Goal: Information Seeking & Learning: Check status

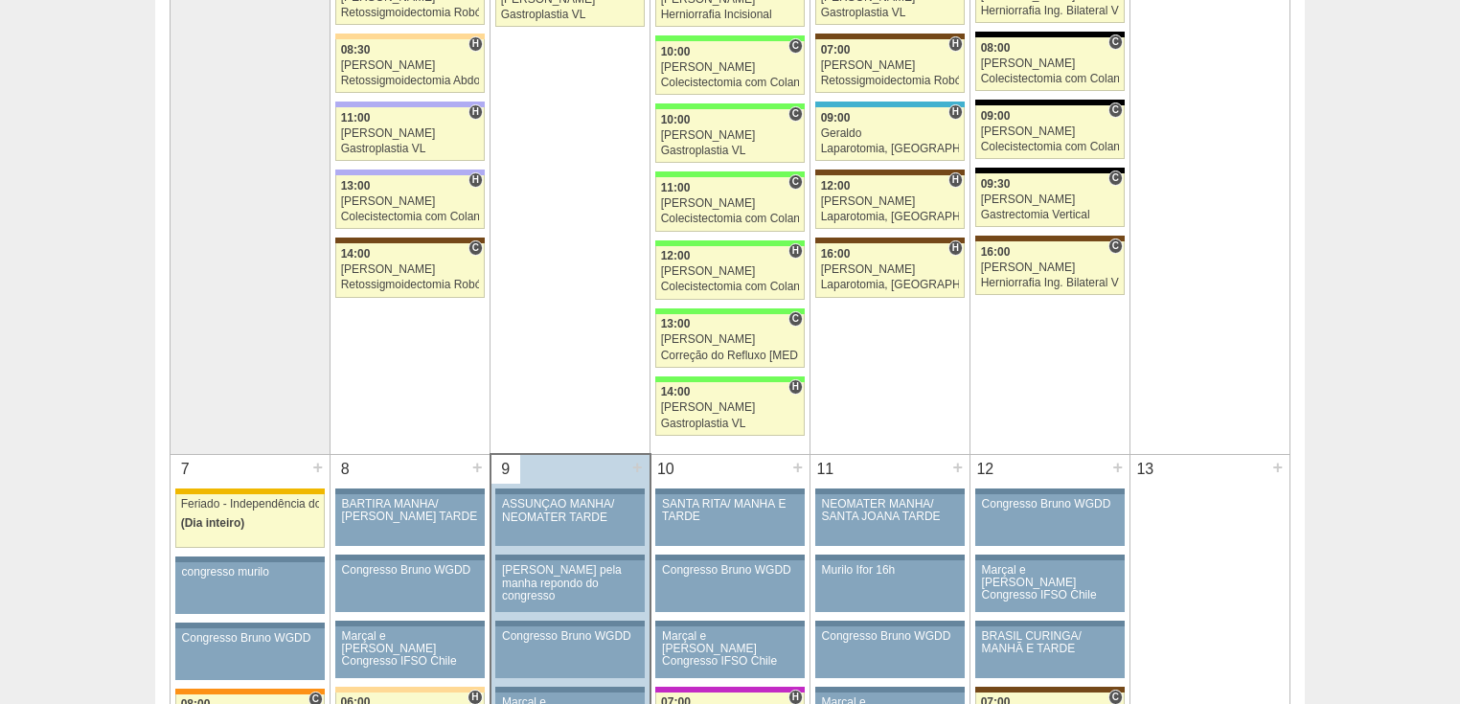
scroll to position [920, 0]
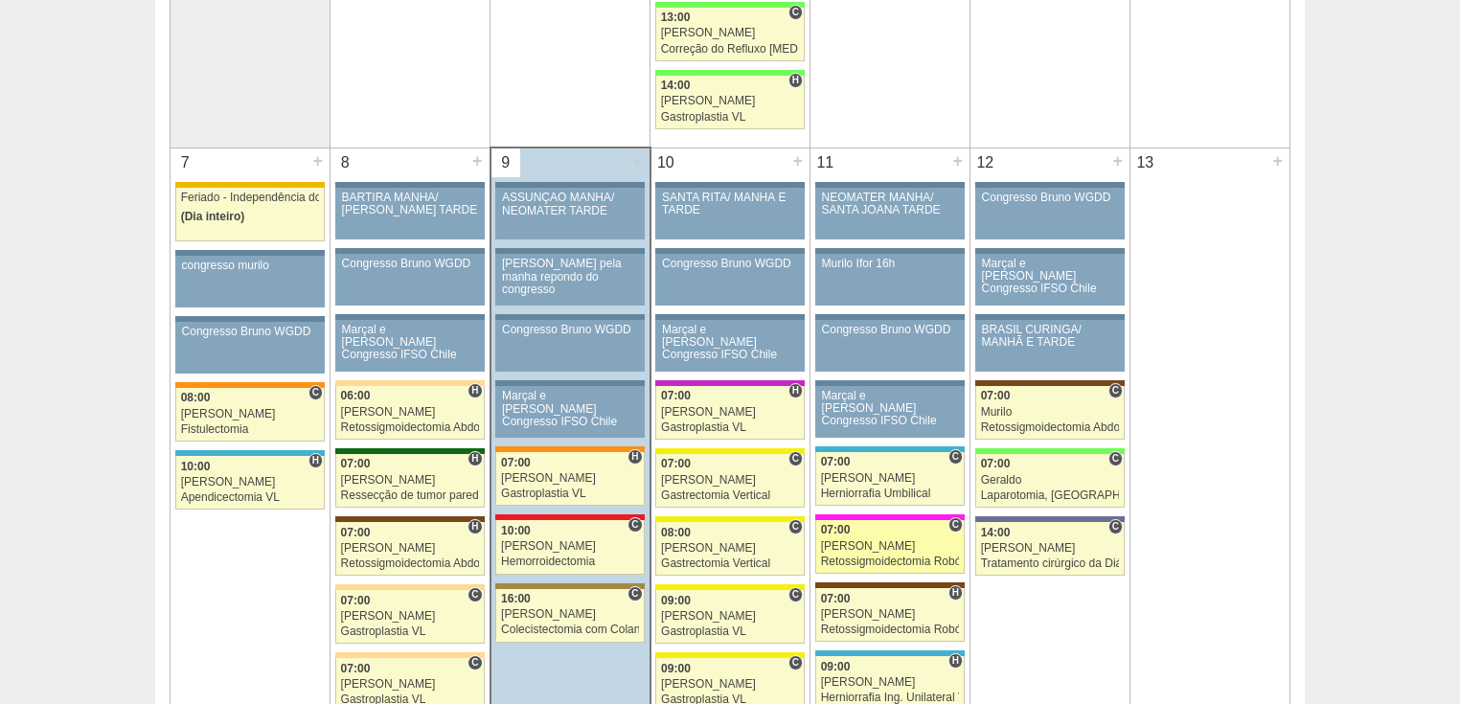
click at [846, 546] on div "[PERSON_NAME]" at bounding box center [890, 546] width 139 height 12
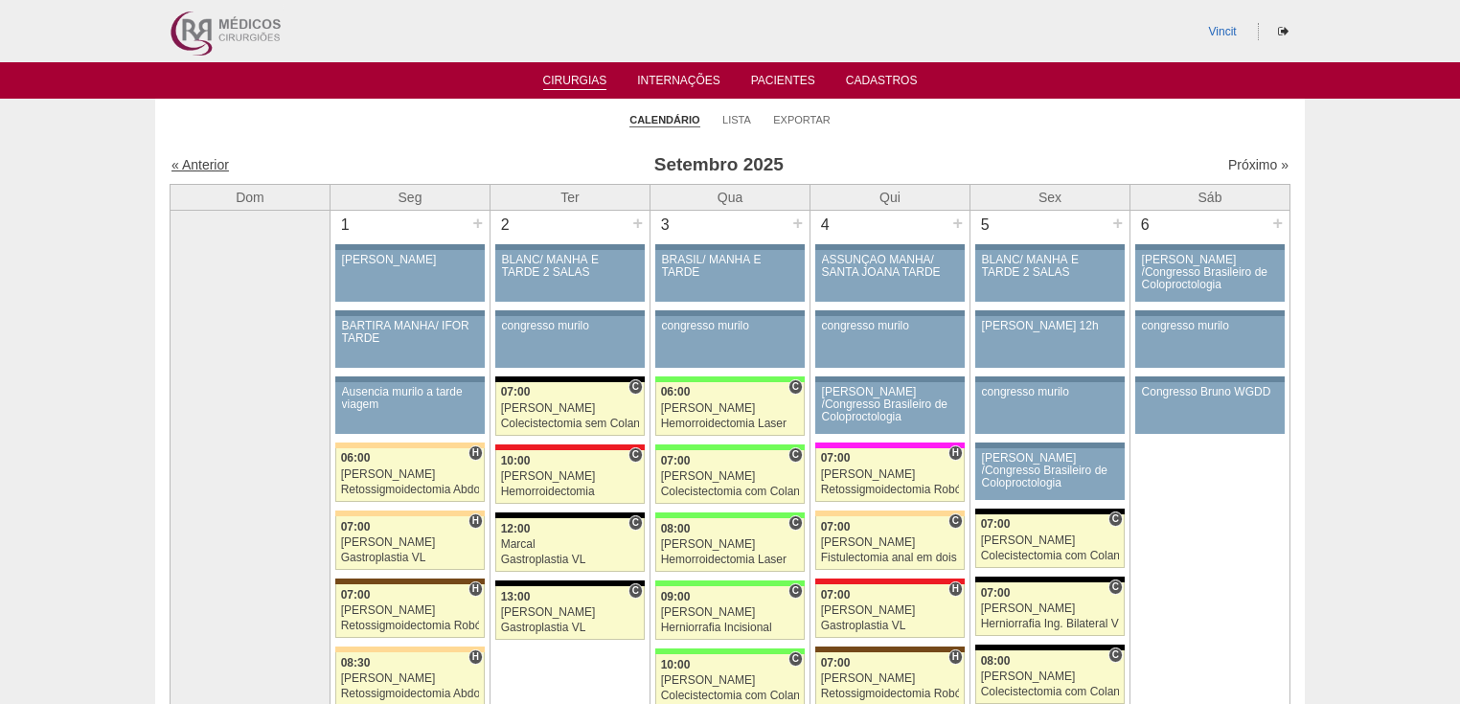
click at [203, 162] on link "« Anterior" at bounding box center [199, 164] width 57 height 15
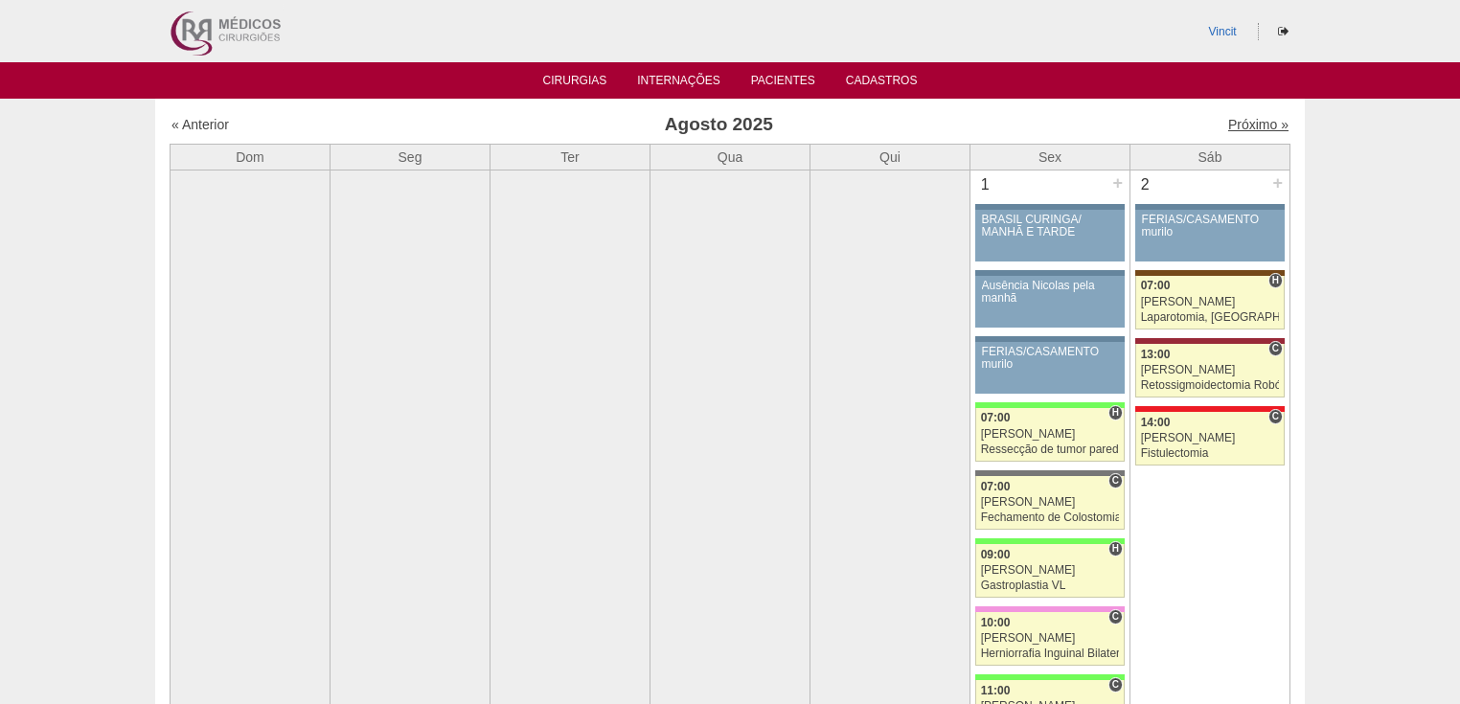
click at [1239, 120] on link "Próximo »" at bounding box center [1258, 124] width 60 height 15
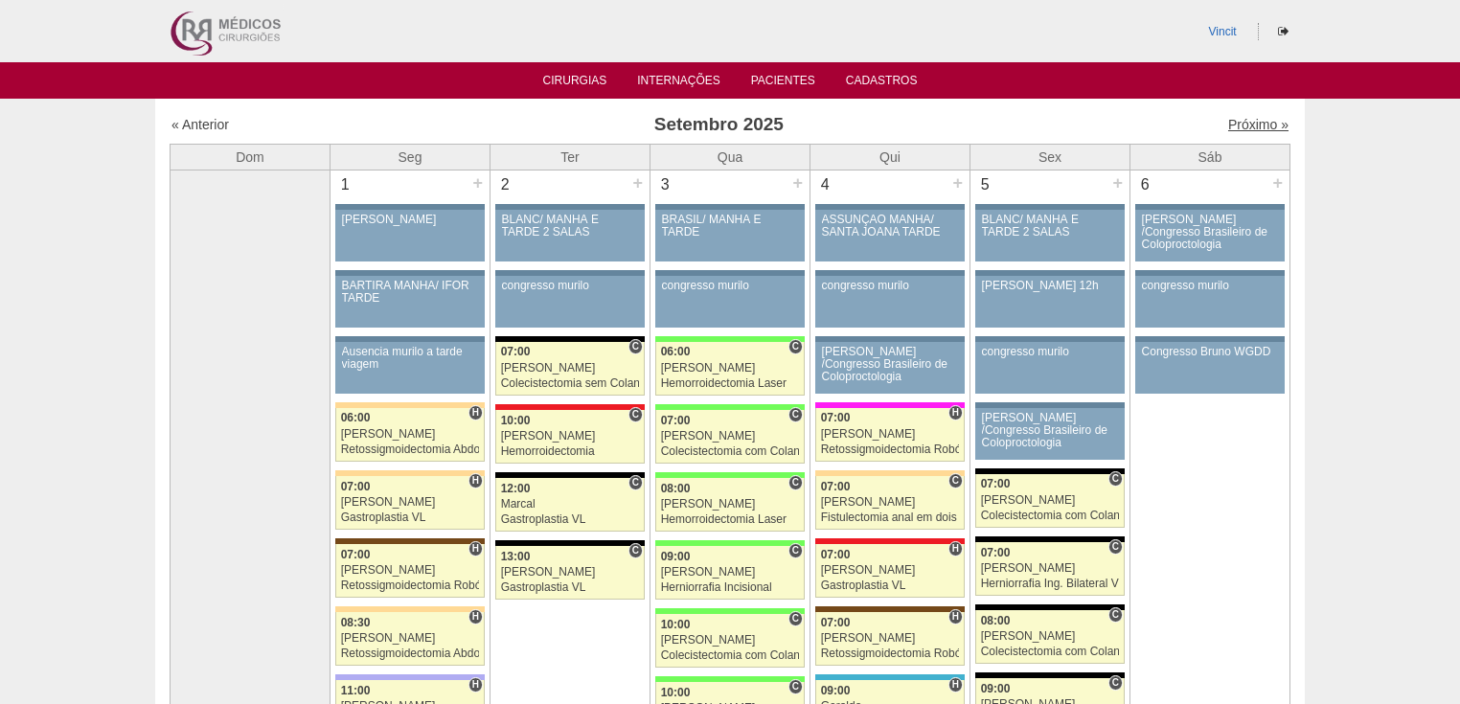
click at [1261, 123] on link "Próximo »" at bounding box center [1258, 124] width 60 height 15
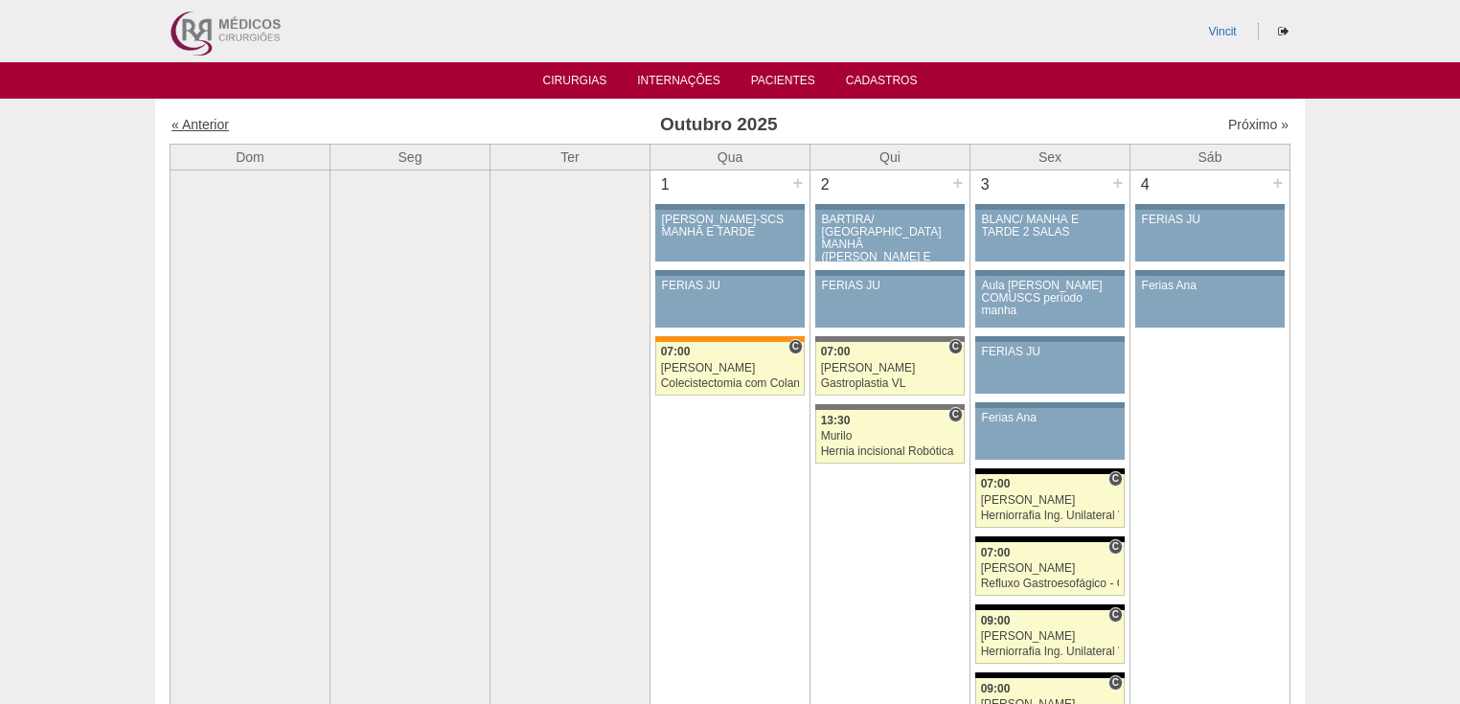
click at [201, 129] on link "« Anterior" at bounding box center [199, 124] width 57 height 15
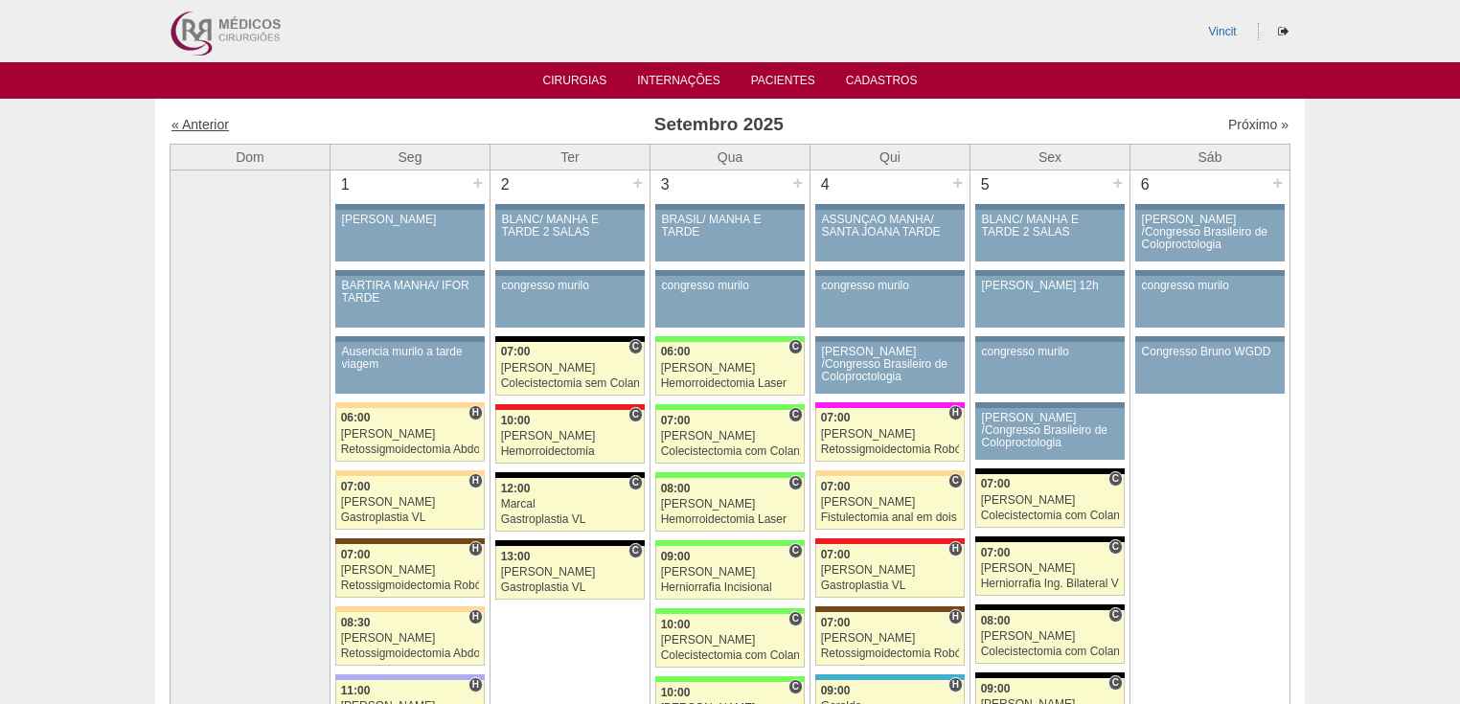
click at [204, 124] on link "« Anterior" at bounding box center [199, 124] width 57 height 15
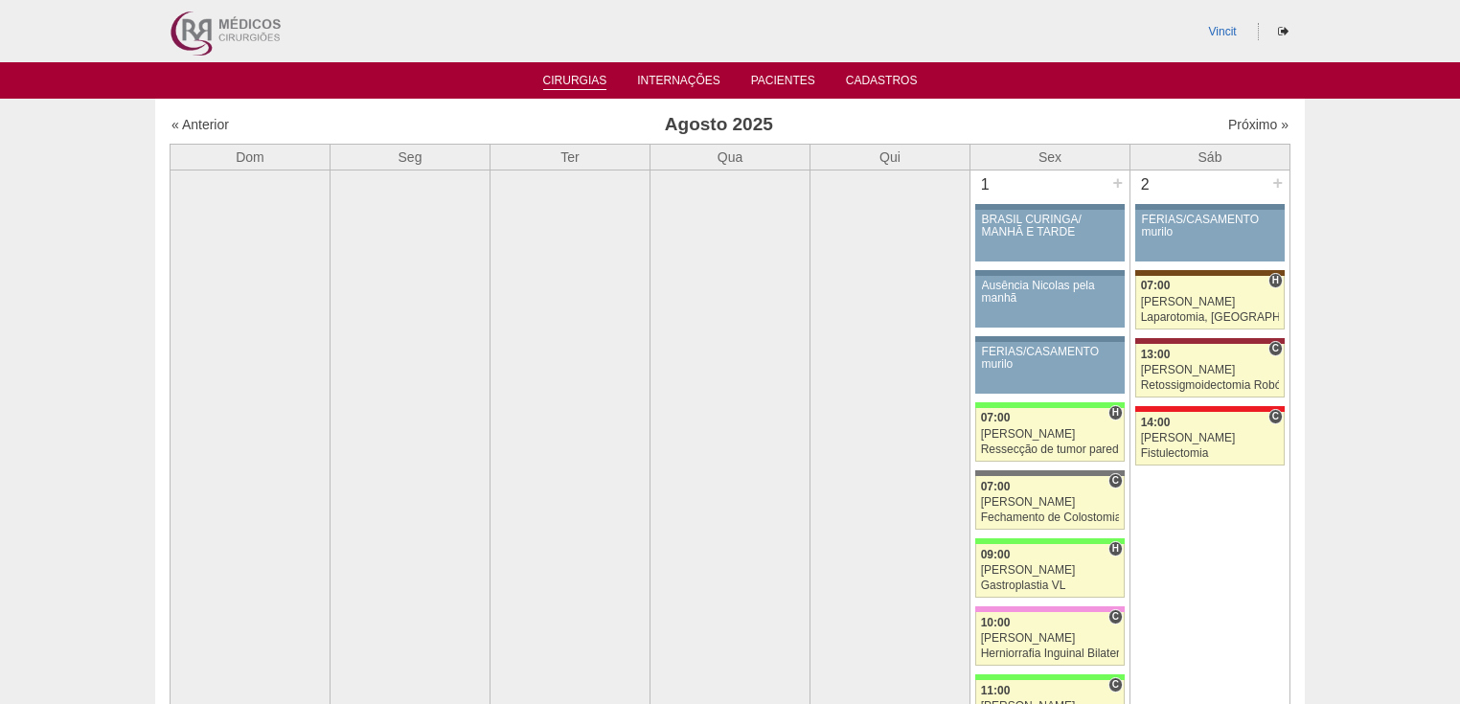
click at [582, 80] on link "Cirurgias" at bounding box center [575, 82] width 64 height 16
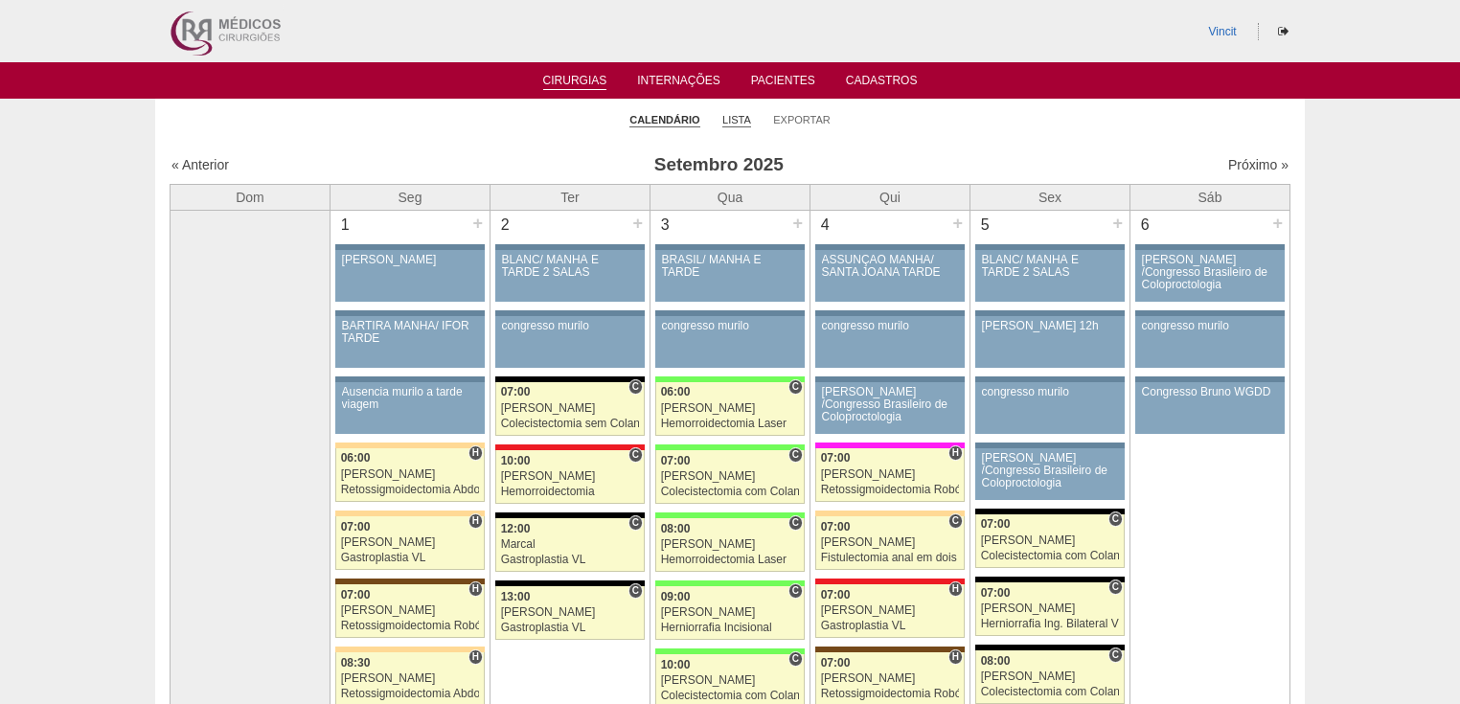
click at [734, 118] on link "Lista" at bounding box center [736, 120] width 29 height 14
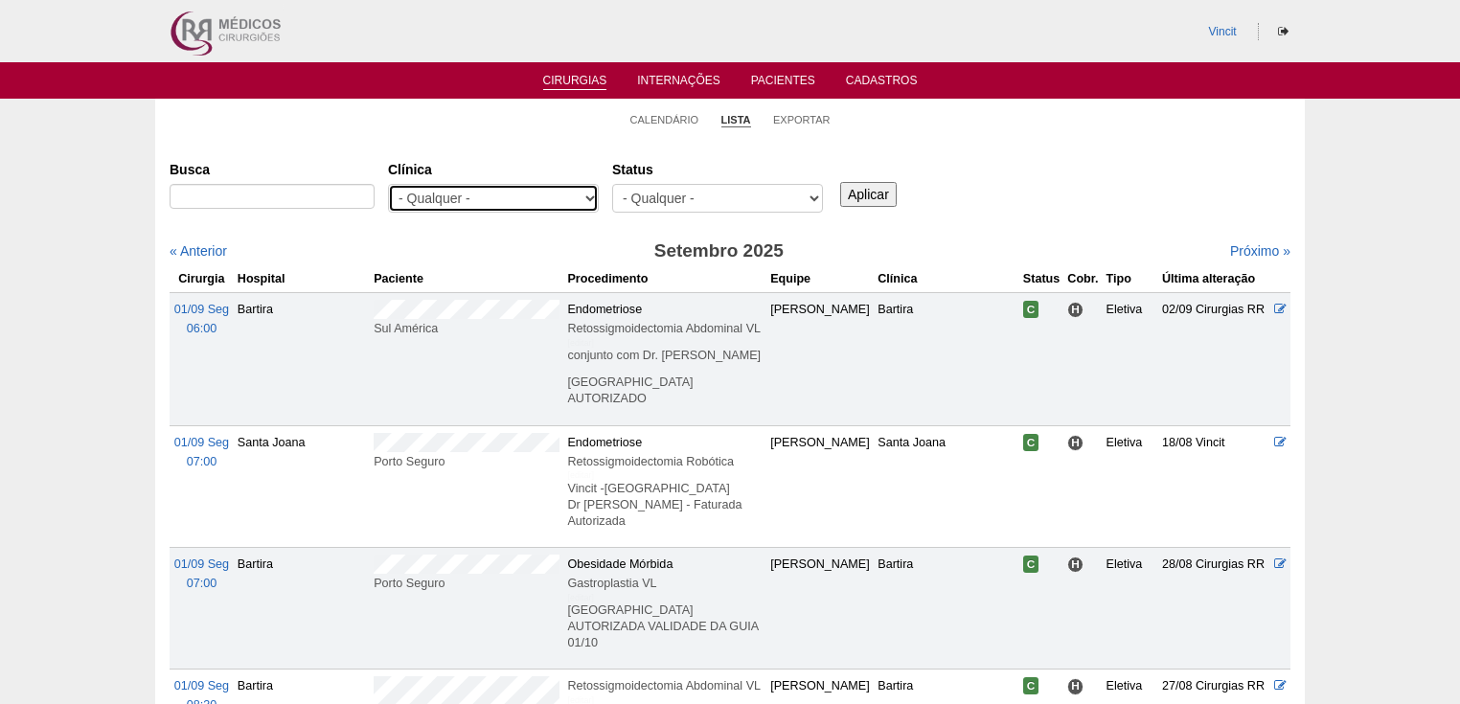
click at [582, 199] on select "- Qualquer - 6R Alphaville Assunção Bartira Brasil Christovão da Gama Cruz Azul…" at bounding box center [493, 198] width 211 height 29
select select "48"
click at [388, 184] on select "- Qualquer - 6R Alphaville Assunção Bartira Brasil Christovão da Gama Cruz Azul…" at bounding box center [493, 198] width 211 height 29
click at [877, 190] on input "Aplicar" at bounding box center [868, 194] width 57 height 25
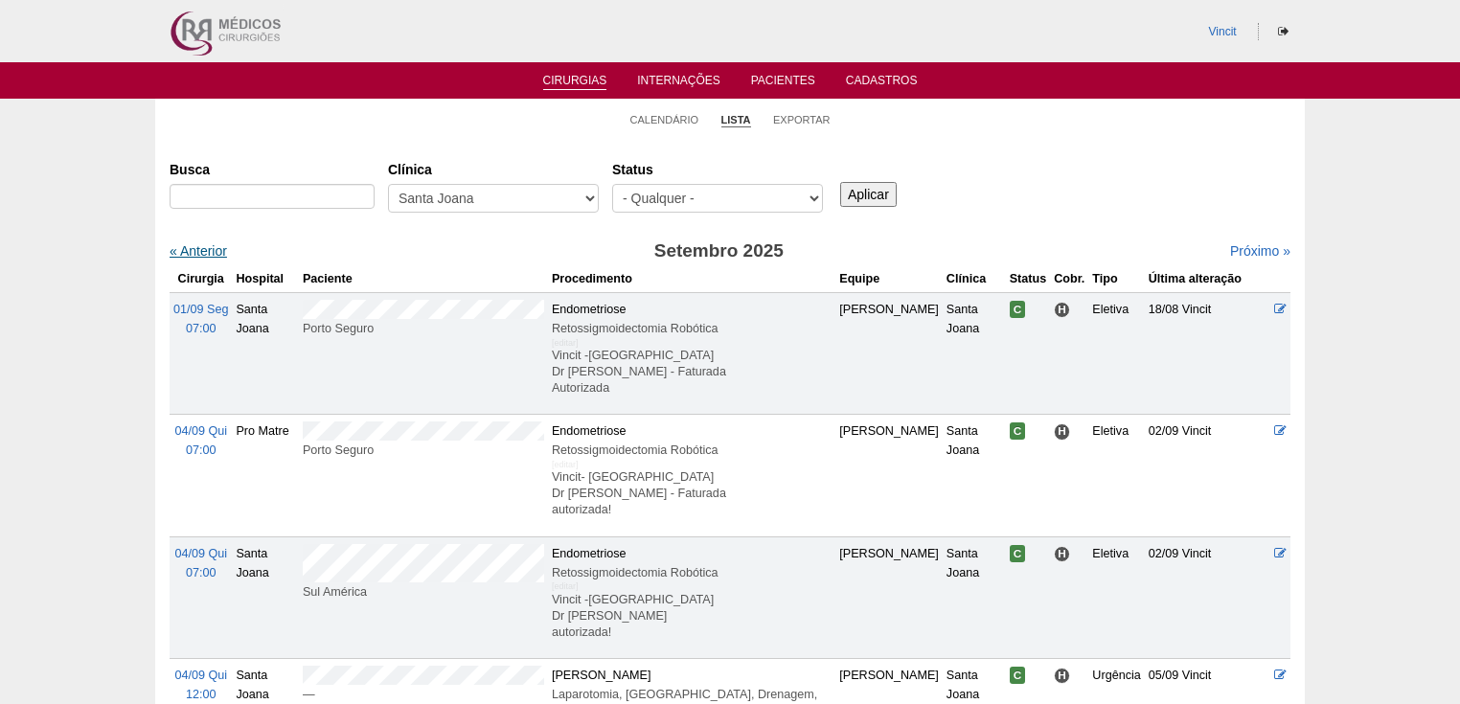
click at [193, 248] on link "« Anterior" at bounding box center [198, 250] width 57 height 15
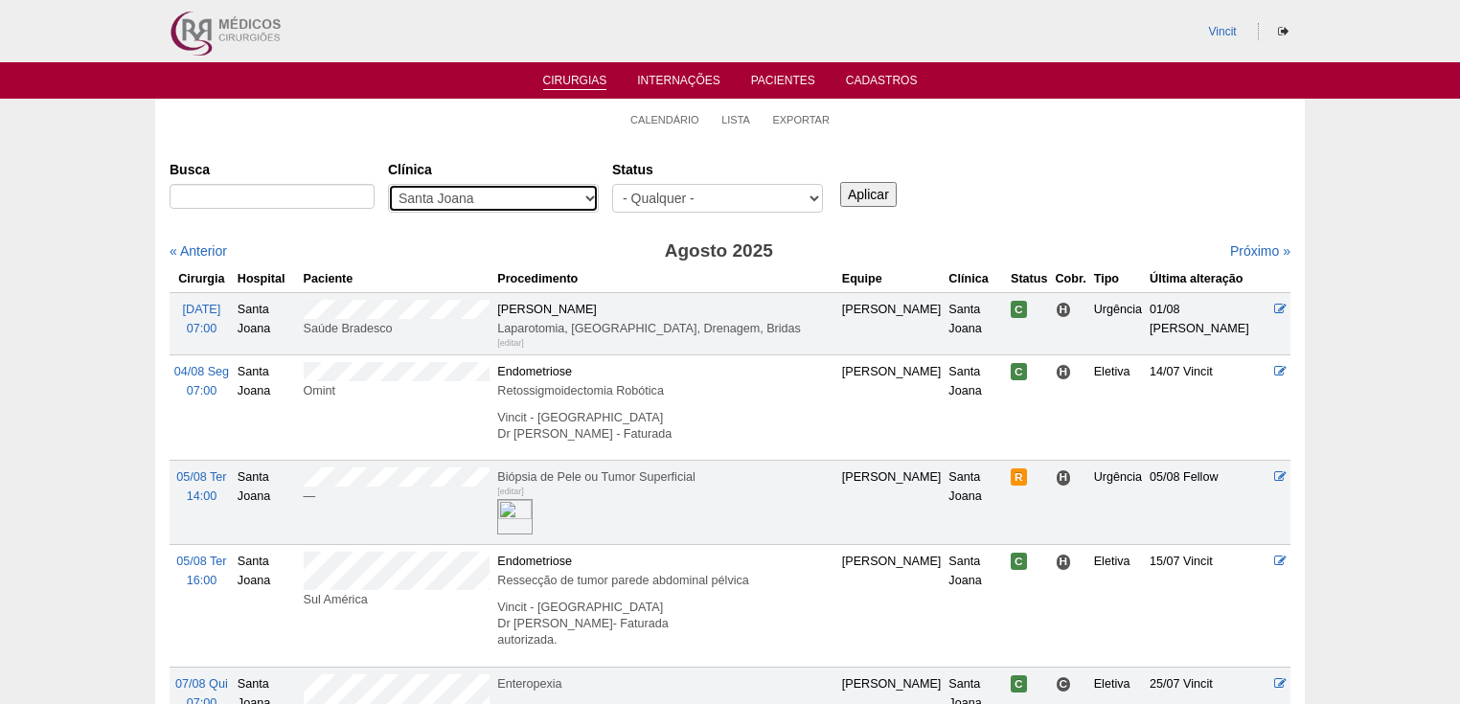
click at [596, 196] on select "- Qualquer - 6R Alphaville Assunção Bartira Brasil Christovão da Gama Cruz Azul…" at bounding box center [493, 198] width 211 height 29
select select "23"
click at [388, 184] on select "- Qualquer - 6R Alphaville Assunção Bartira Brasil Christovão da Gama Cruz Azul…" at bounding box center [493, 198] width 211 height 29
click at [866, 195] on input "Aplicar" at bounding box center [868, 194] width 57 height 25
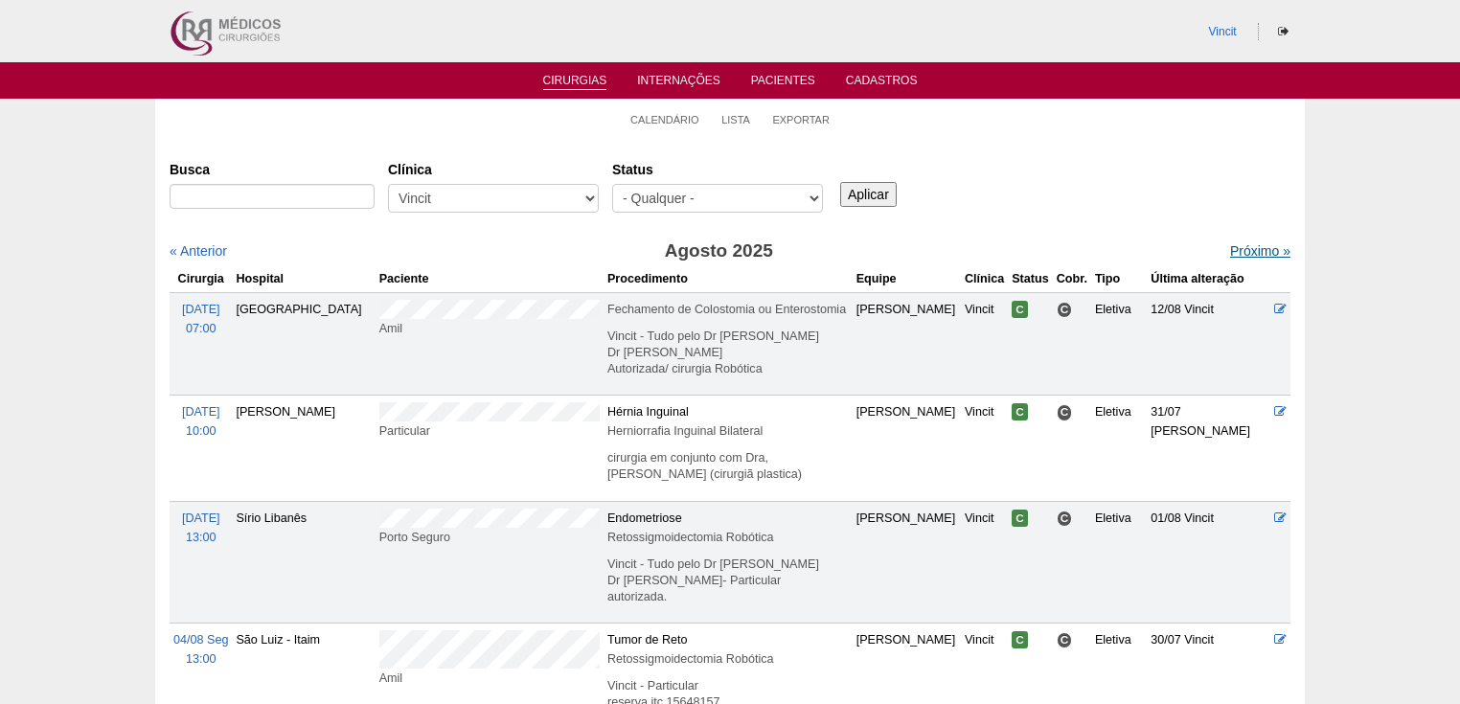
click at [1238, 258] on link "Próximo »" at bounding box center [1260, 250] width 60 height 15
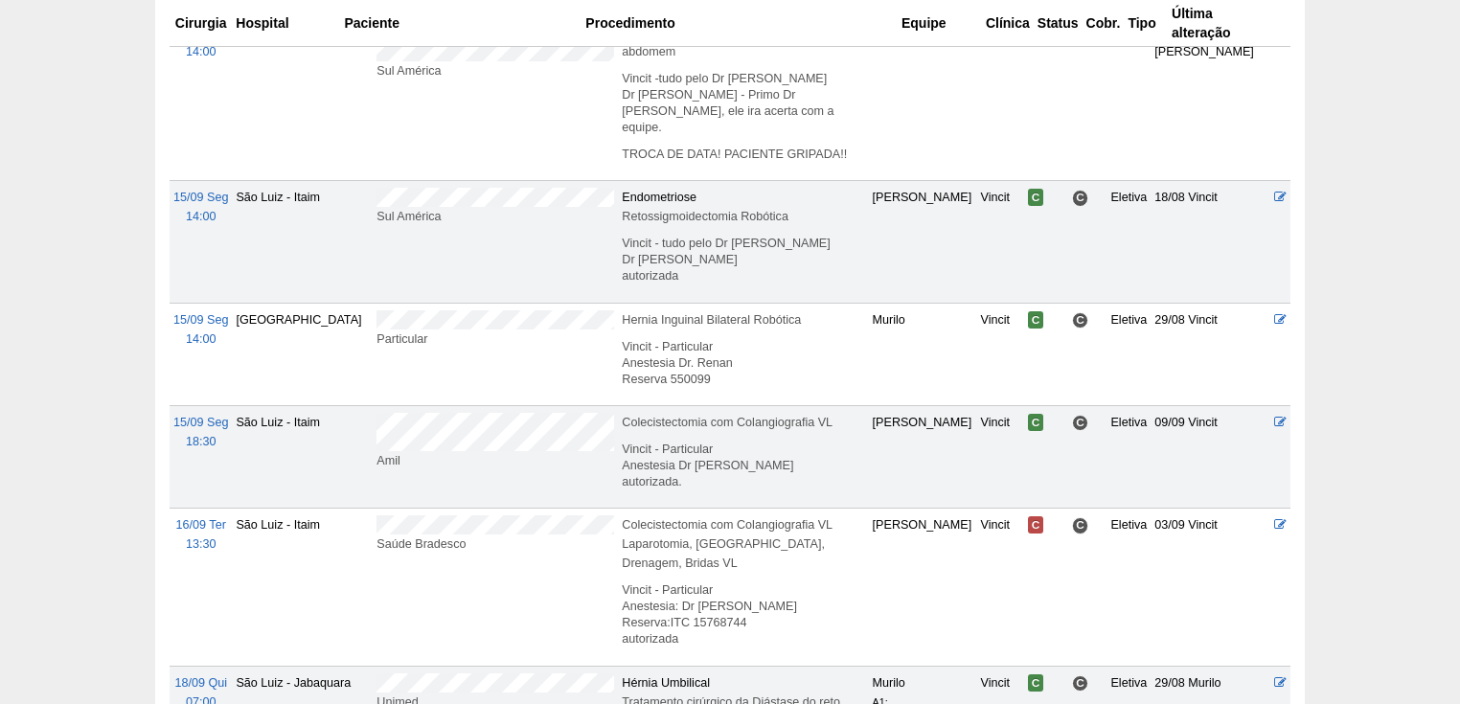
scroll to position [766, 0]
